Goal: Find specific page/section: Find specific page/section

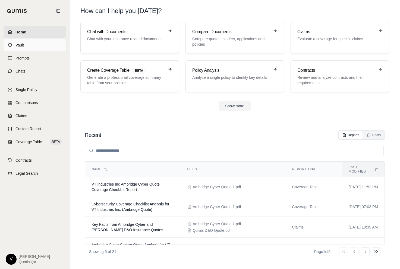
click at [36, 45] on link "Vault" at bounding box center [35, 45] width 62 height 12
